Goal: Task Accomplishment & Management: Use online tool/utility

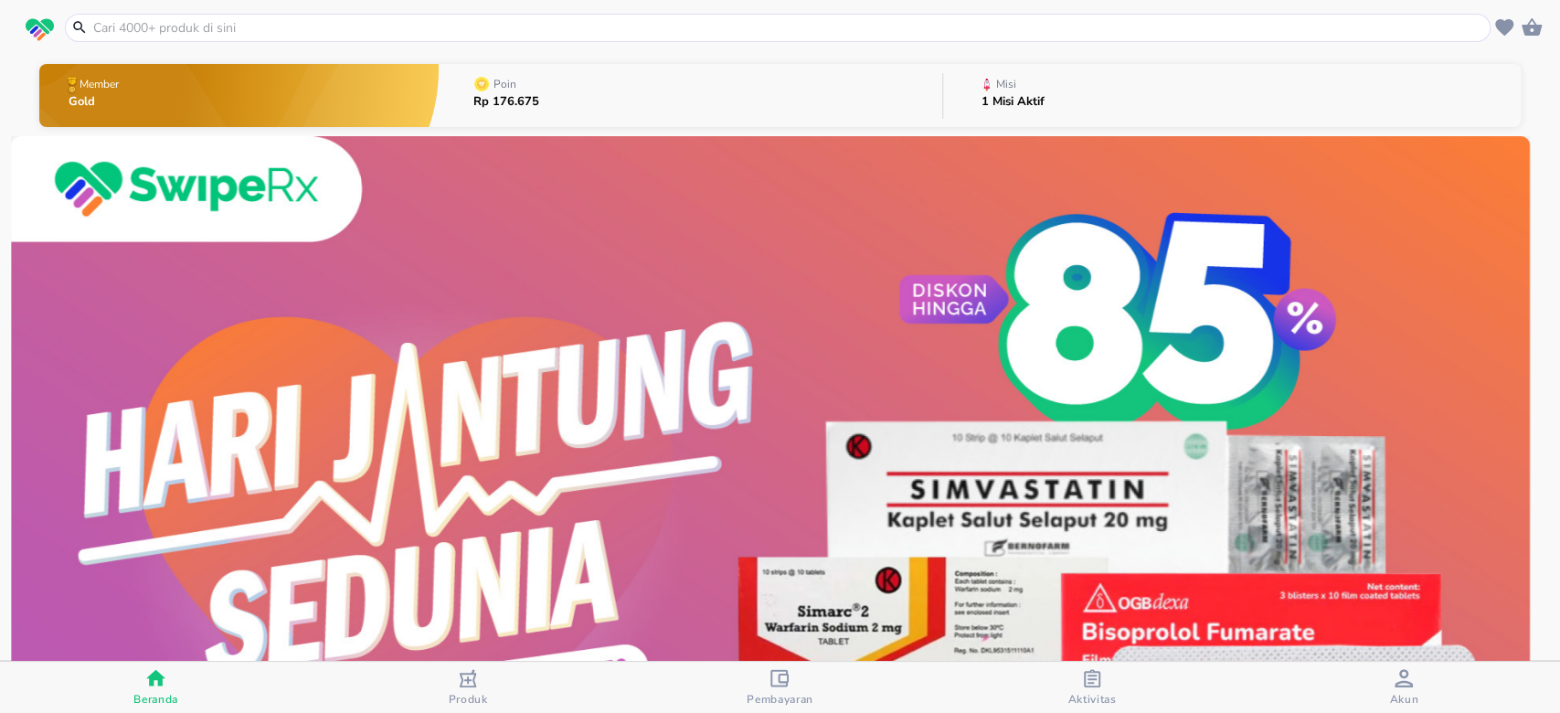
click at [1083, 99] on button "Misi 1 Misi Aktif" at bounding box center [1232, 95] width 578 height 72
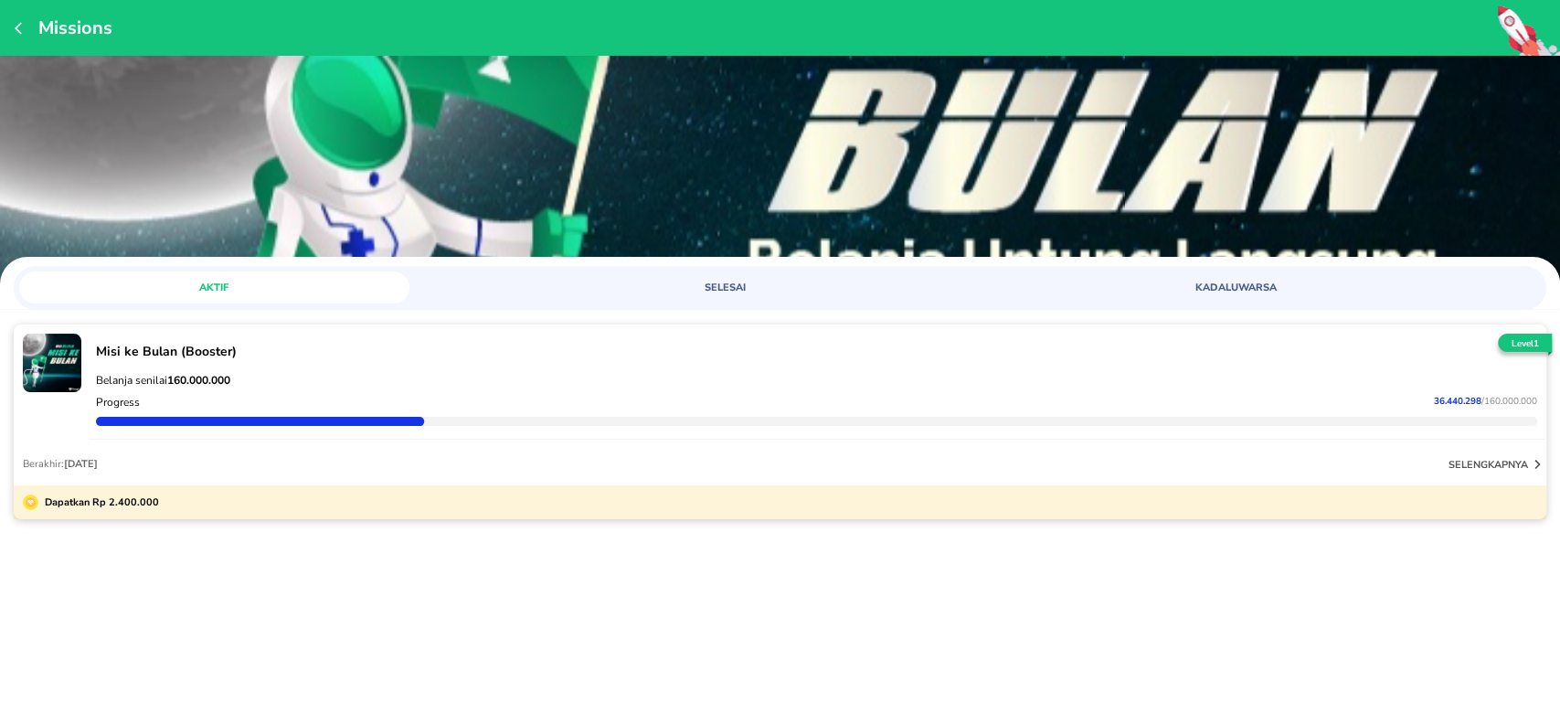
click at [1483, 458] on p "selengkapnya" at bounding box center [1489, 465] width 80 height 14
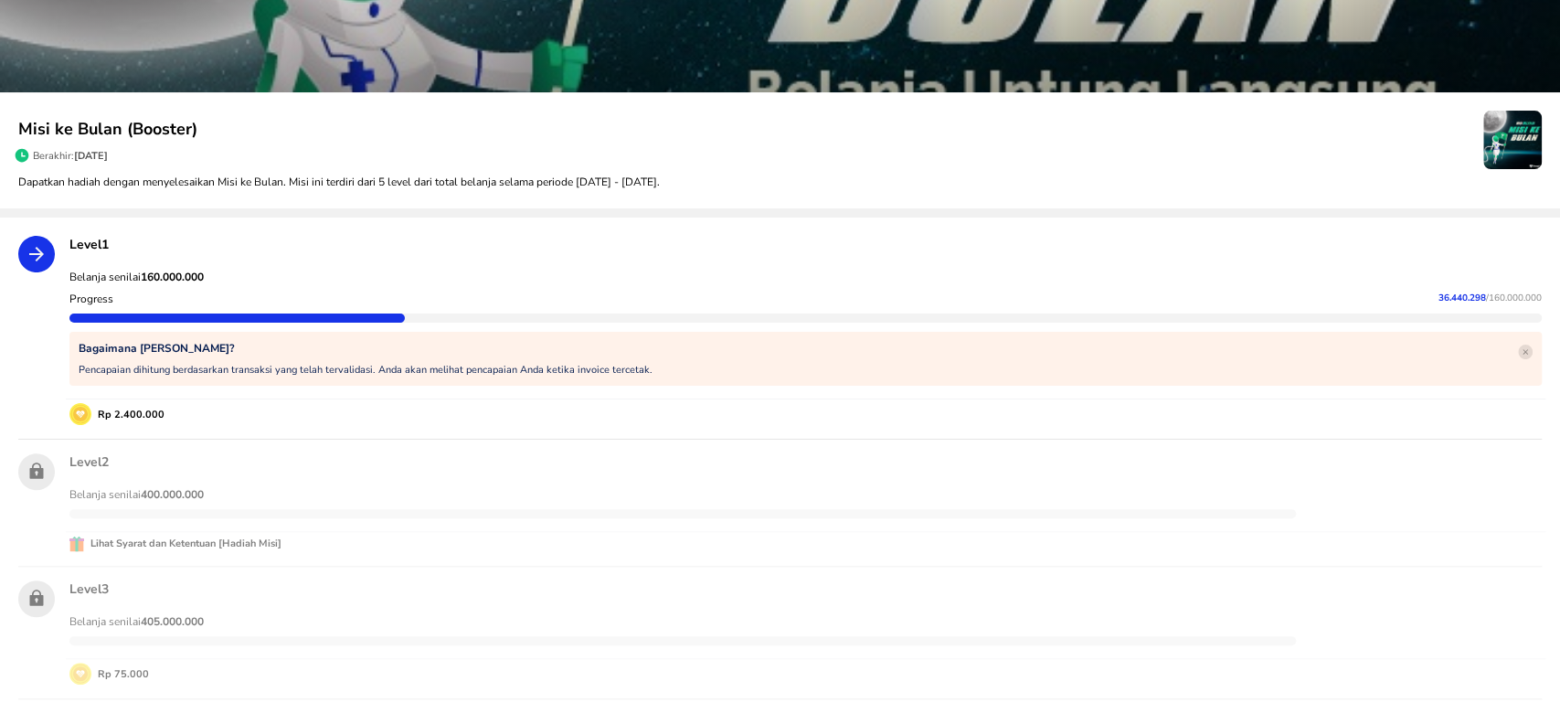
scroll to position [122, 0]
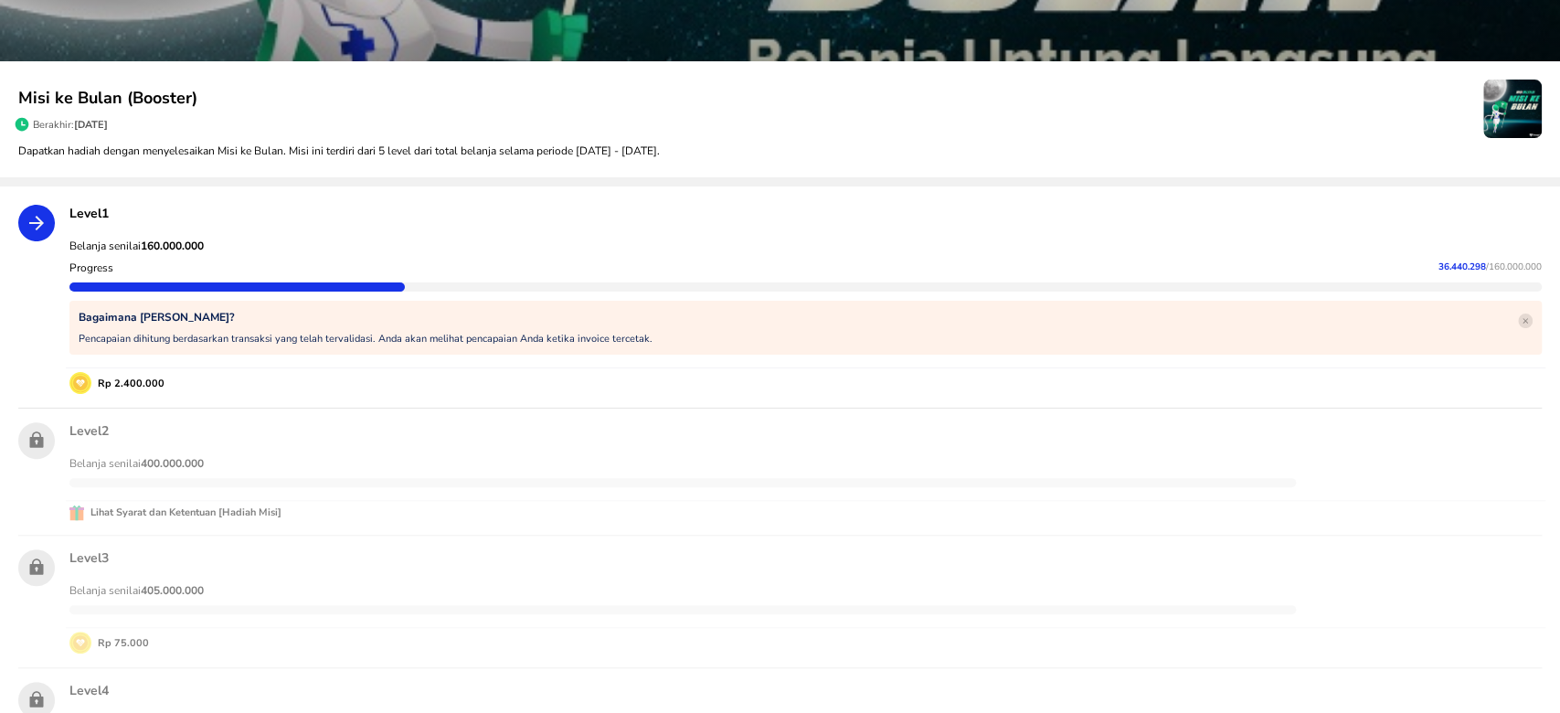
click at [1438, 265] on span "36.440.298" at bounding box center [1462, 266] width 48 height 13
copy p "36.440.298"
